Goal: Transaction & Acquisition: Obtain resource

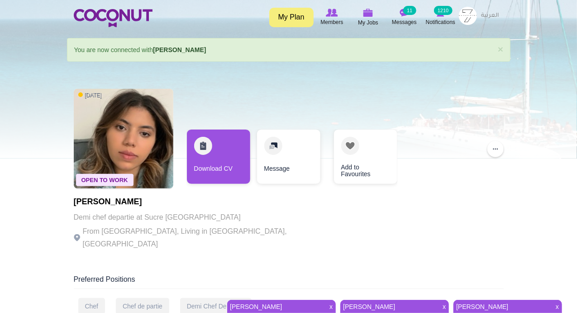
click at [204, 150] on link "Download CV" at bounding box center [218, 156] width 63 height 54
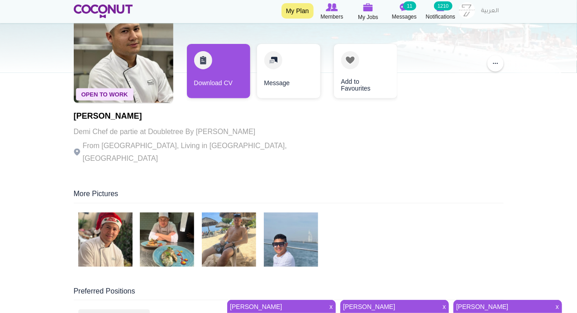
scroll to position [105, 0]
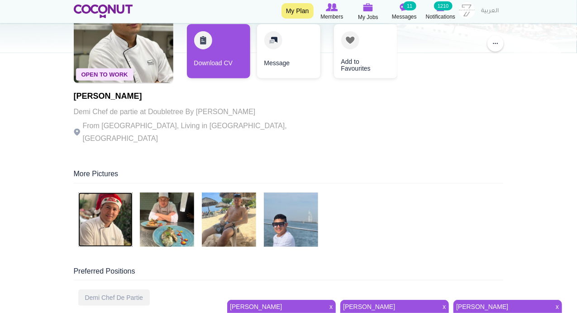
click at [108, 219] on img at bounding box center [105, 219] width 54 height 54
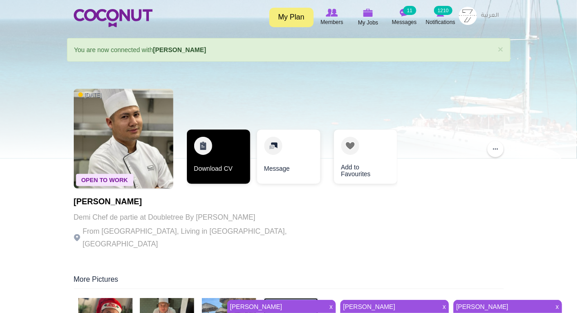
click at [205, 142] on link "Download CV" at bounding box center [218, 156] width 63 height 54
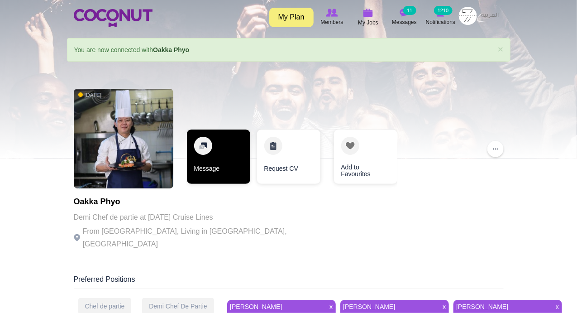
click at [204, 145] on link "Message" at bounding box center [218, 156] width 63 height 54
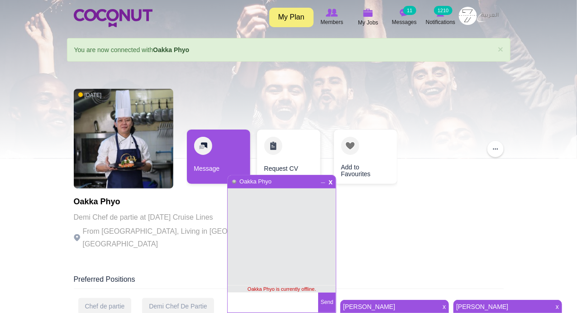
drag, startPoint x: 330, startPoint y: 179, endPoint x: 325, endPoint y: 180, distance: 5.3
click at [330, 179] on span "x" at bounding box center [331, 180] width 8 height 7
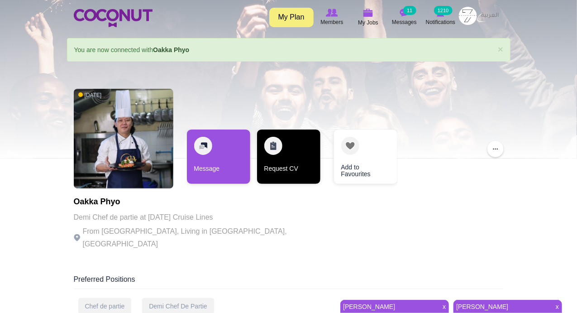
click at [275, 145] on link "Request CV" at bounding box center [288, 156] width 63 height 54
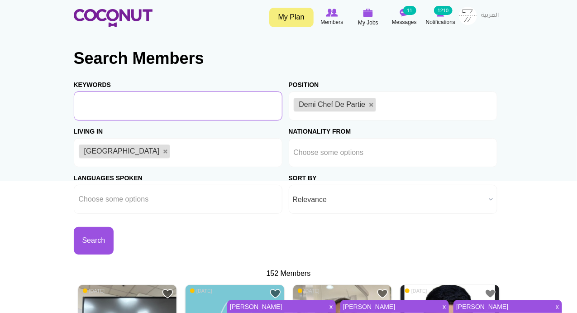
click at [128, 113] on input "Keywords" at bounding box center [178, 105] width 209 height 29
type input "Sushi"
click at [74, 227] on button "Search" at bounding box center [94, 241] width 40 height 28
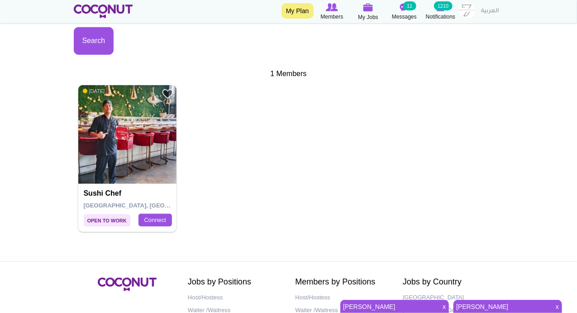
scroll to position [317, 0]
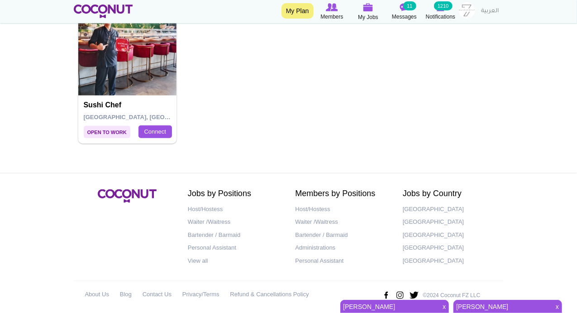
click at [117, 72] on img at bounding box center [127, 46] width 99 height 99
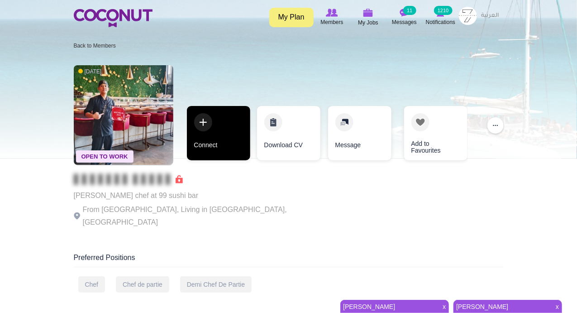
click at [207, 123] on link "Connect" at bounding box center [218, 133] width 63 height 54
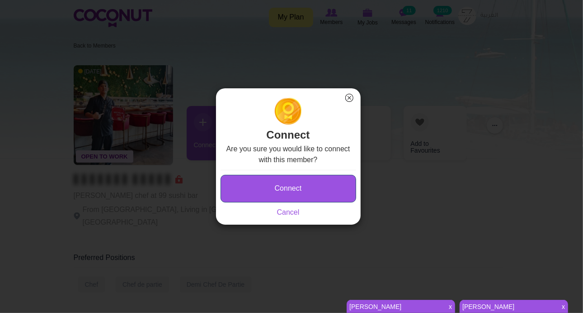
click at [247, 200] on button "Connect" at bounding box center [289, 189] width 136 height 28
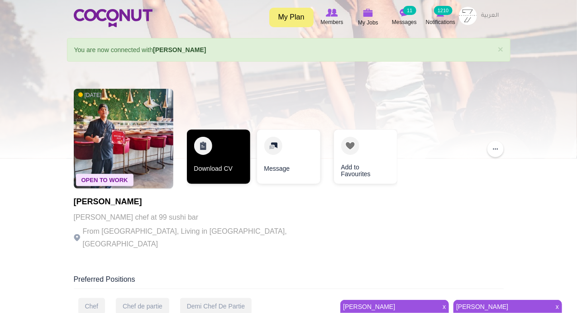
click at [201, 150] on link "Download CV" at bounding box center [218, 156] width 63 height 54
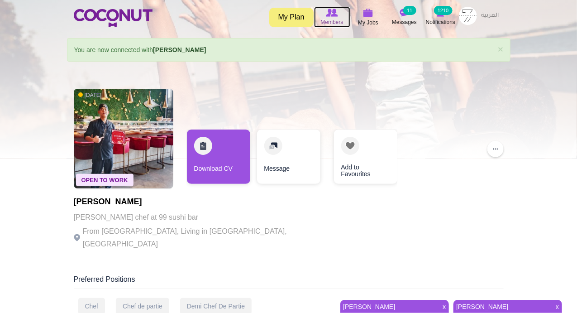
click at [325, 16] on icon at bounding box center [332, 13] width 34 height 10
